Goal: Find specific page/section: Find specific page/section

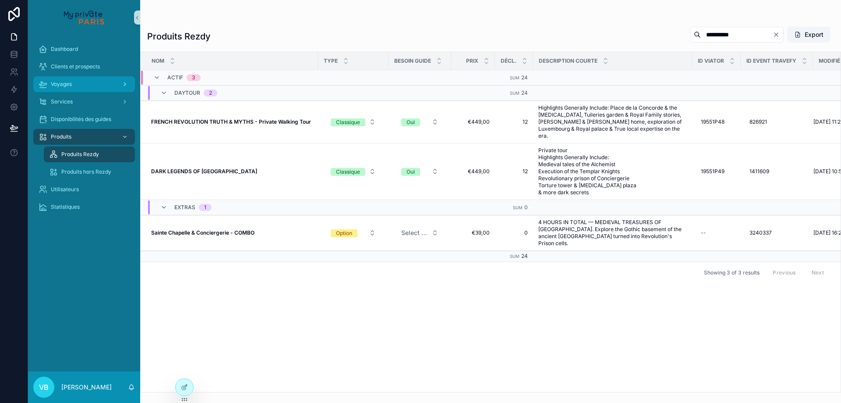
click at [87, 78] on div "Voyages" at bounding box center [84, 84] width 91 height 14
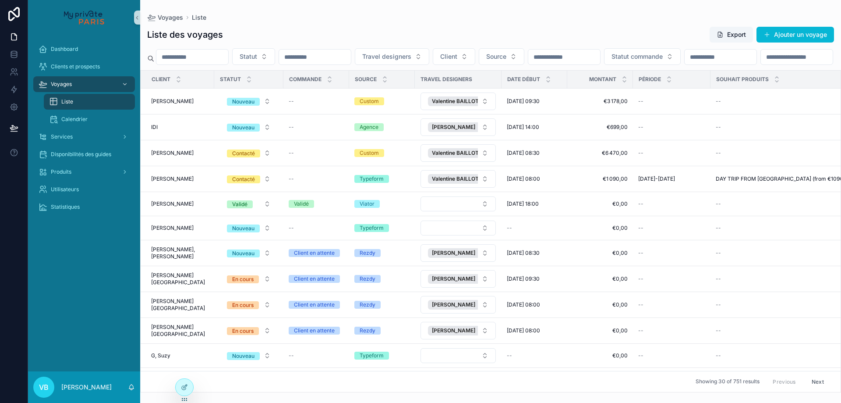
click at [65, 256] on div "Dashboard Clients et prospects Voyages Liste Calendrier Services Disponibilités…" at bounding box center [84, 203] width 112 height 336
click at [211, 53] on input "scrollable content" at bounding box center [192, 57] width 72 height 12
paste input "*****"
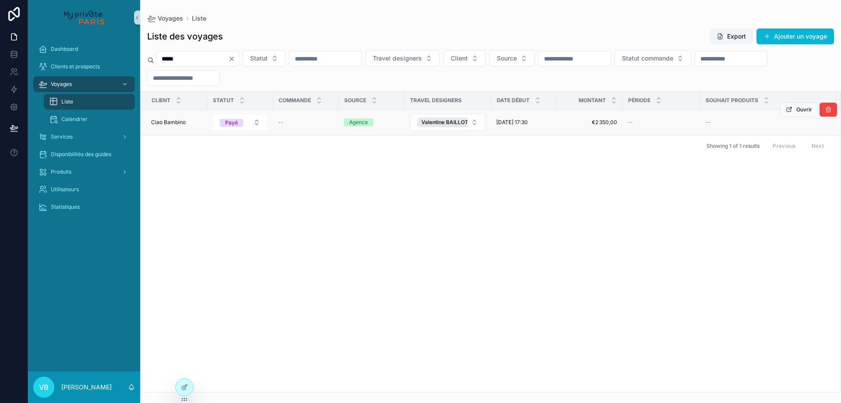
type input "*****"
click at [179, 120] on span "Ciao Bambino" at bounding box center [168, 122] width 35 height 7
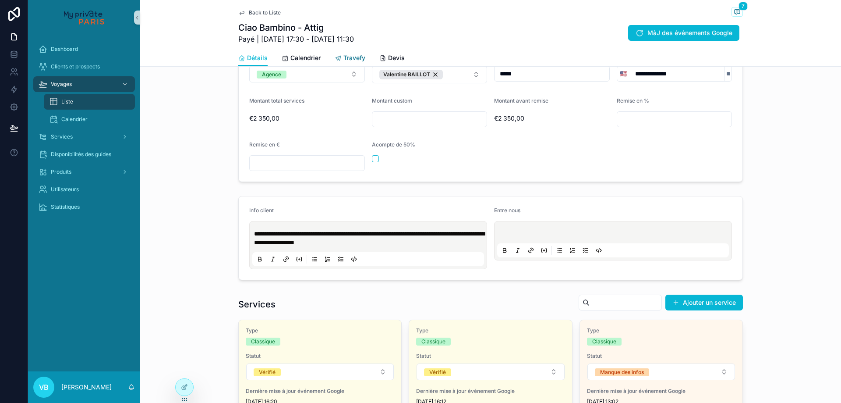
scroll to position [44, 0]
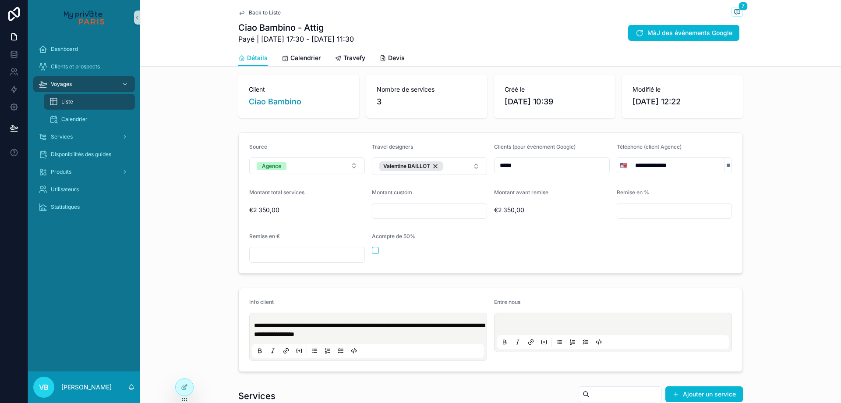
click at [339, 50] on div "Détails Calendrier Travefy Devis" at bounding box center [490, 58] width 505 height 17
click at [343, 52] on link "Travefy" at bounding box center [350, 59] width 31 height 18
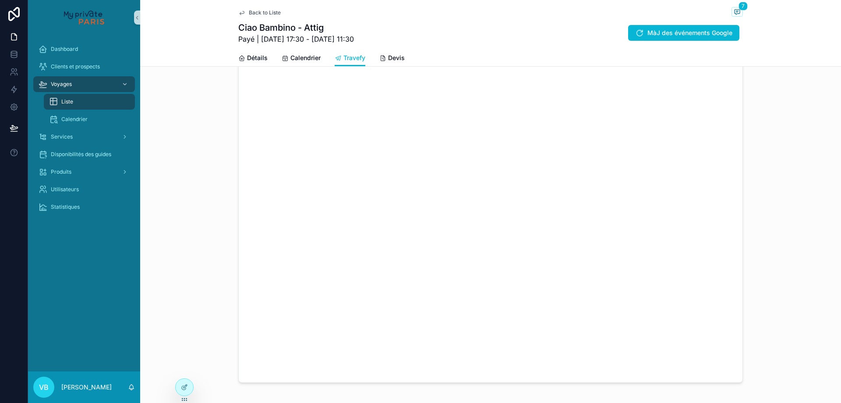
scroll to position [88, 0]
click at [820, 204] on div "scrollable content" at bounding box center [490, 224] width 701 height 411
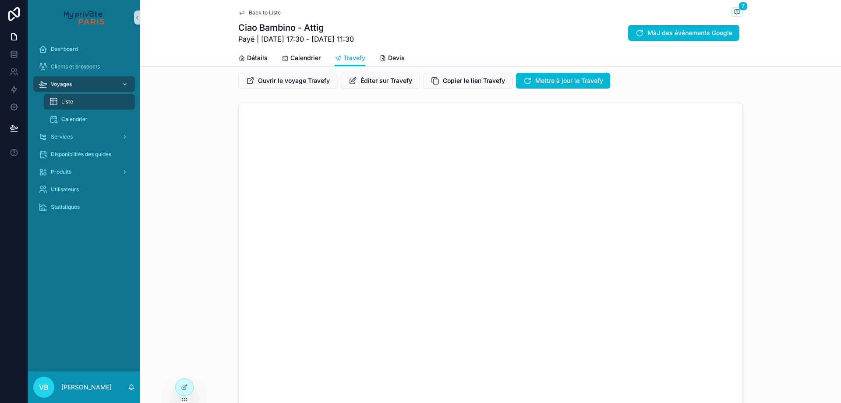
scroll to position [0, 0]
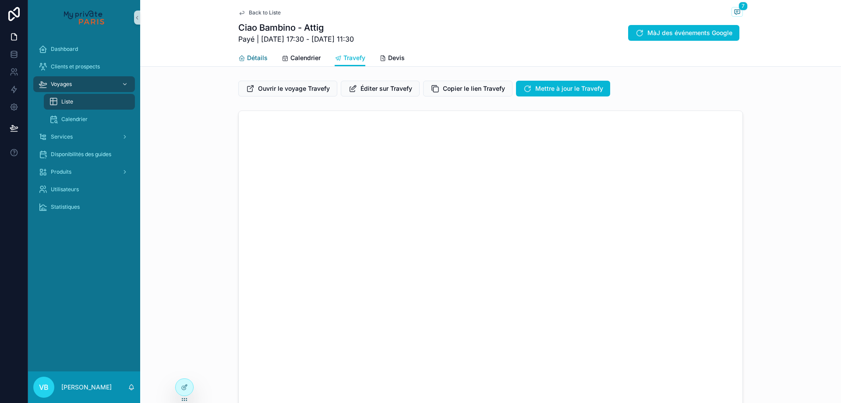
click at [253, 59] on span "Détails" at bounding box center [257, 57] width 21 height 9
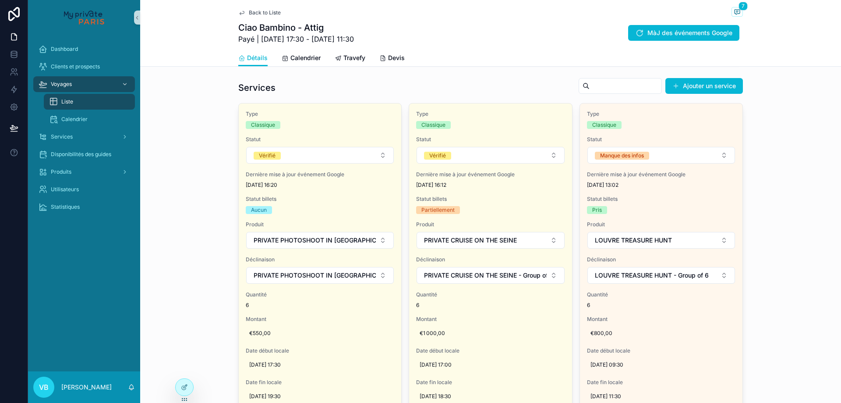
scroll to position [332, 0]
